Goal: Use online tool/utility: Use online tool/utility

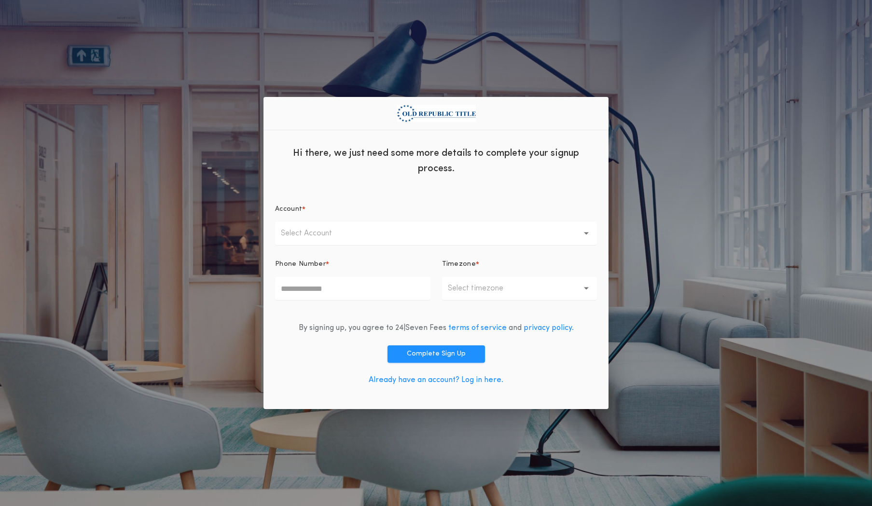
click at [146, 305] on div "Hi there, we just need some more details to complete your signup process. Accou…" at bounding box center [436, 253] width 872 height 506
click at [313, 231] on p "Select Account" at bounding box center [314, 234] width 67 height 12
click at [330, 259] on p "ORT [GEOGRAPHIC_DATA]" at bounding box center [436, 258] width 322 height 23
click at [337, 291] on input "Phone Number *" at bounding box center [352, 288] width 155 height 23
type input "**********"
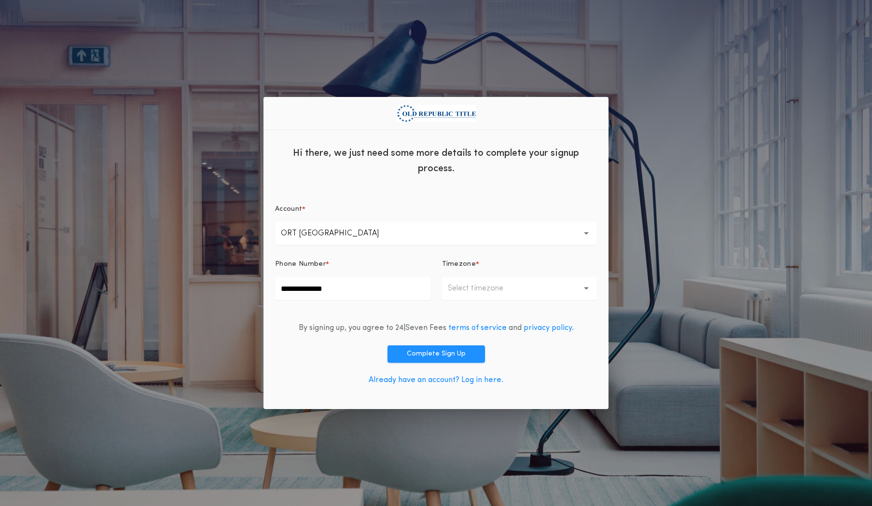
click at [482, 283] on p "Select timezone" at bounding box center [483, 289] width 71 height 12
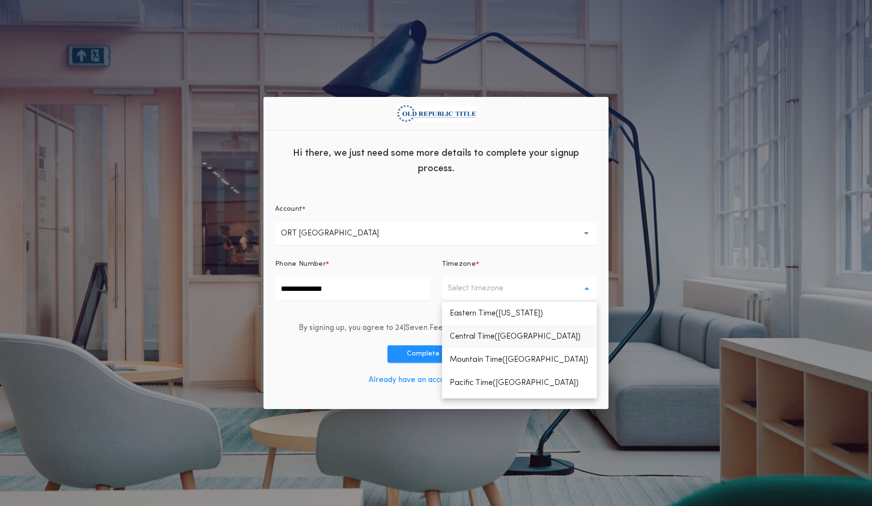
click at [508, 338] on p "Central Time(Chicago)" at bounding box center [519, 336] width 155 height 23
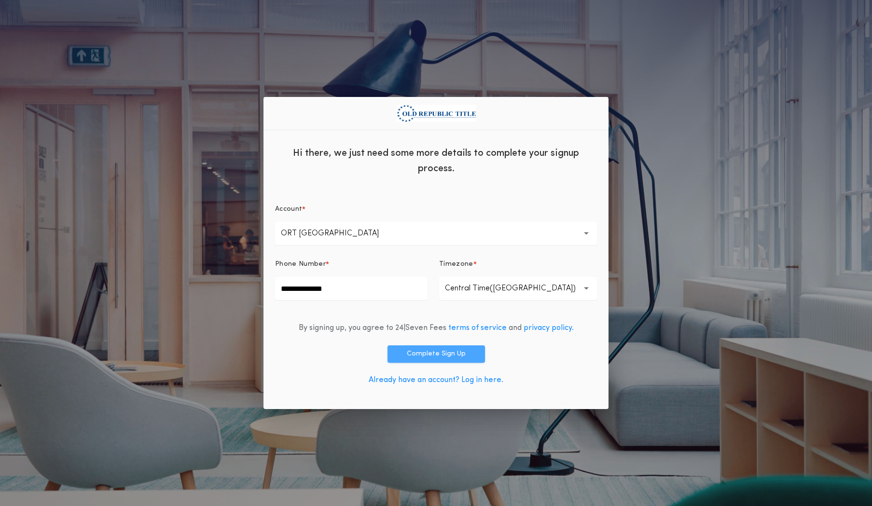
click at [453, 353] on button "Complete Sign Up" at bounding box center [436, 354] width 97 height 17
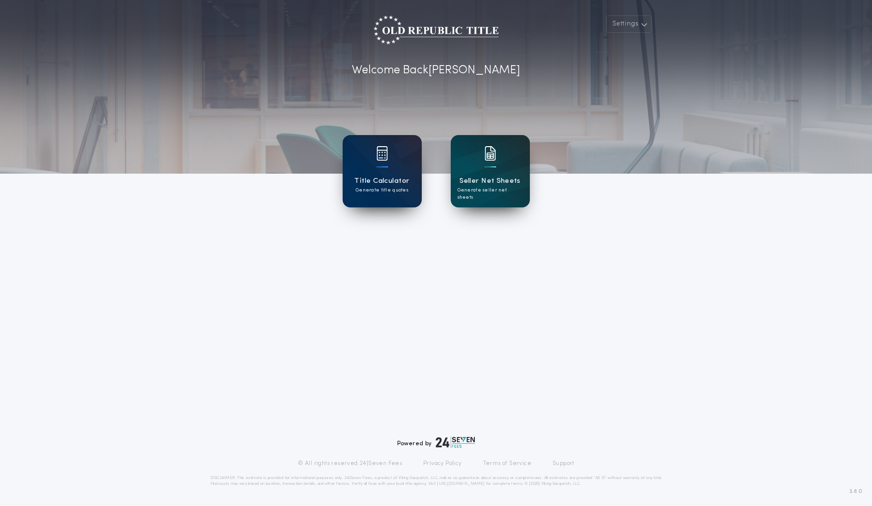
click at [105, 356] on div "Settings Welcome Back [PERSON_NAME] Title Calculator Generate title quotes Sell…" at bounding box center [436, 253] width 872 height 506
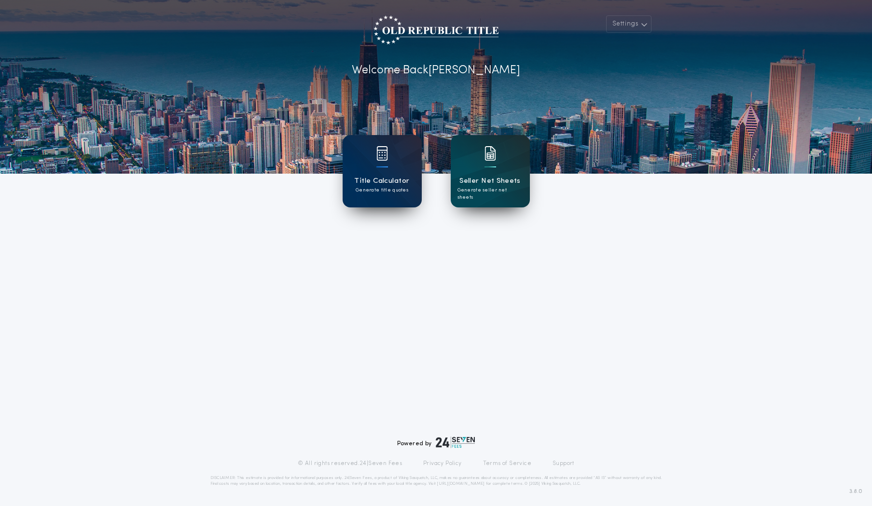
click at [260, 297] on div "Settings Welcome Back [PERSON_NAME] Title Calculator Generate title quotes Sell…" at bounding box center [436, 253] width 872 height 506
click at [491, 166] on div at bounding box center [491, 166] width 12 height 1
click at [155, 324] on div "Settings Welcome Back [PERSON_NAME] Title Calculator Generate title quotes Sell…" at bounding box center [436, 253] width 872 height 506
